Goal: Information Seeking & Learning: Learn about a topic

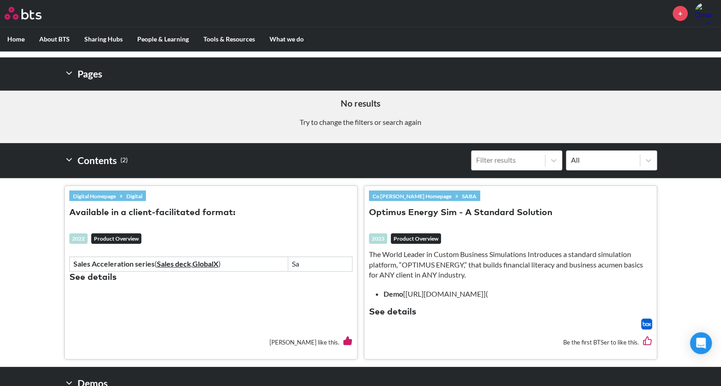
scroll to position [179, 0]
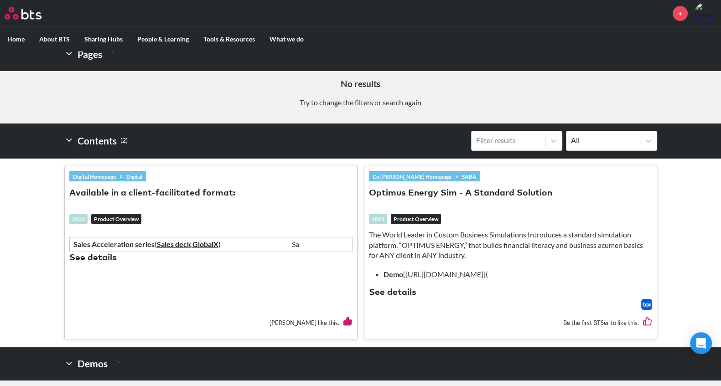
type input "optimus"
click at [454, 276] on li "Demo [[URL][DOMAIN_NAME]](" at bounding box center [514, 275] width 261 height 10
drag, startPoint x: 515, startPoint y: 275, endPoint x: 405, endPoint y: 271, distance: 110.4
click at [405, 271] on li "Demo [[URL][DOMAIN_NAME]](" at bounding box center [514, 275] width 261 height 10
copy li "[[URL][DOMAIN_NAME]"
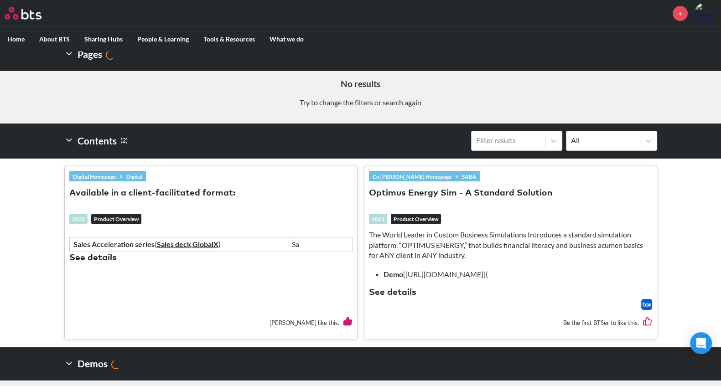
click at [390, 291] on button "See details" at bounding box center [392, 293] width 47 height 12
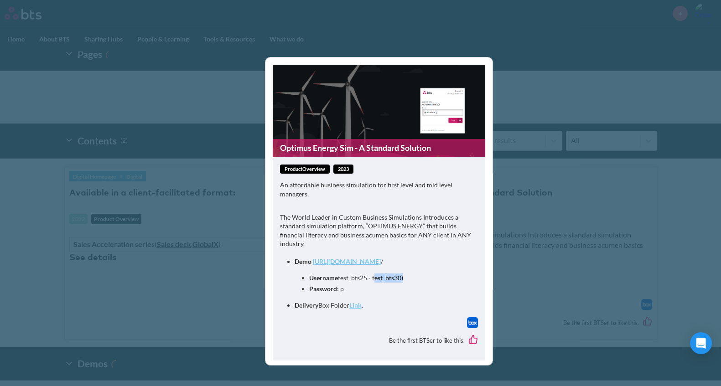
drag, startPoint x: 402, startPoint y: 271, endPoint x: 373, endPoint y: 272, distance: 28.8
click at [373, 274] on li "Username test_bts25 - test_bts30)" at bounding box center [386, 278] width 154 height 9
copy li "test_bts30"
click at [358, 301] on link "Link" at bounding box center [355, 305] width 12 height 8
click at [361, 301] on link "Link" at bounding box center [355, 305] width 12 height 8
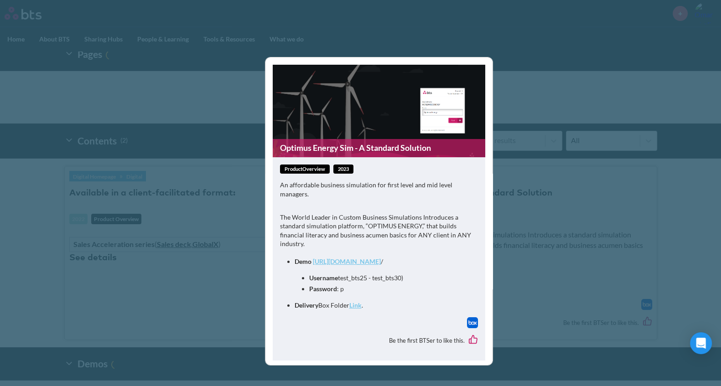
drag, startPoint x: 204, startPoint y: 75, endPoint x: 194, endPoint y: 6, distance: 69.7
click at [194, 6] on div "Optimus Energy Sim - A Standard Solution productOverview 2023 An affordable bus…" at bounding box center [360, 193] width 721 height 386
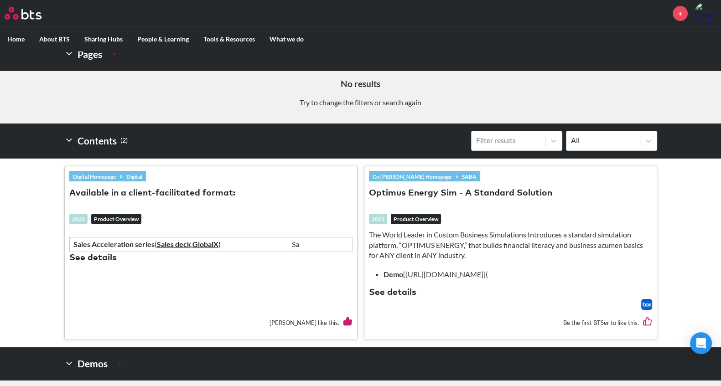
click at [404, 288] on button "See details" at bounding box center [392, 293] width 47 height 12
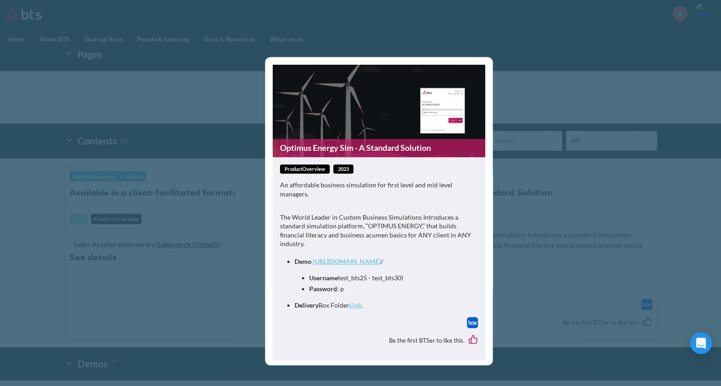
click at [359, 302] on link "Link" at bounding box center [355, 305] width 12 height 8
